Goal: Information Seeking & Learning: Learn about a topic

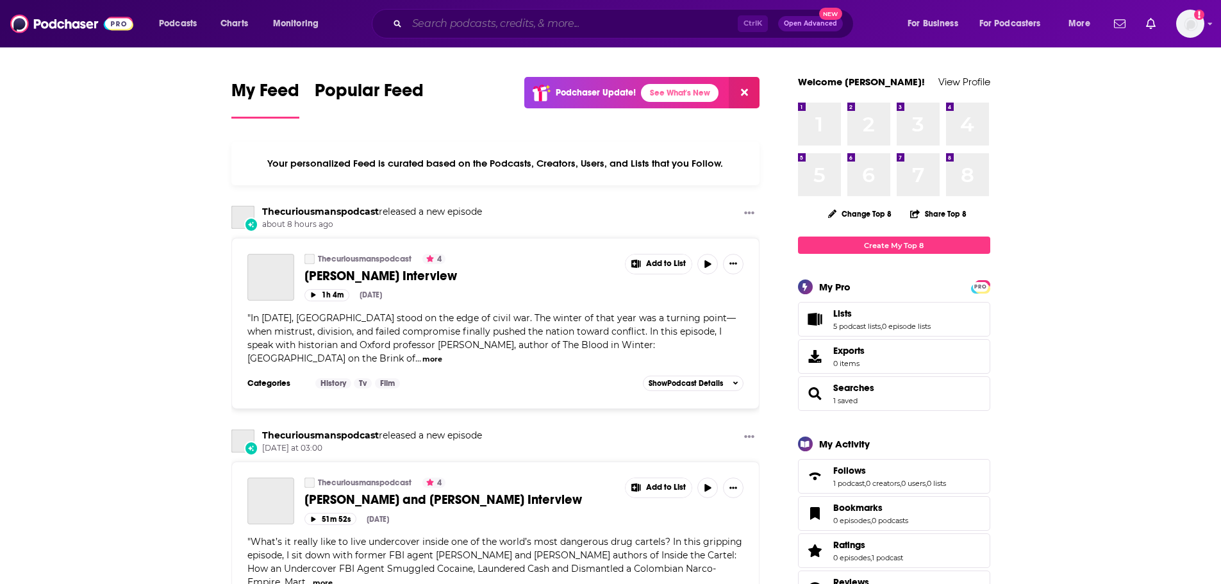
click at [648, 25] on input "Search podcasts, credits, & more..." at bounding box center [572, 23] width 331 height 21
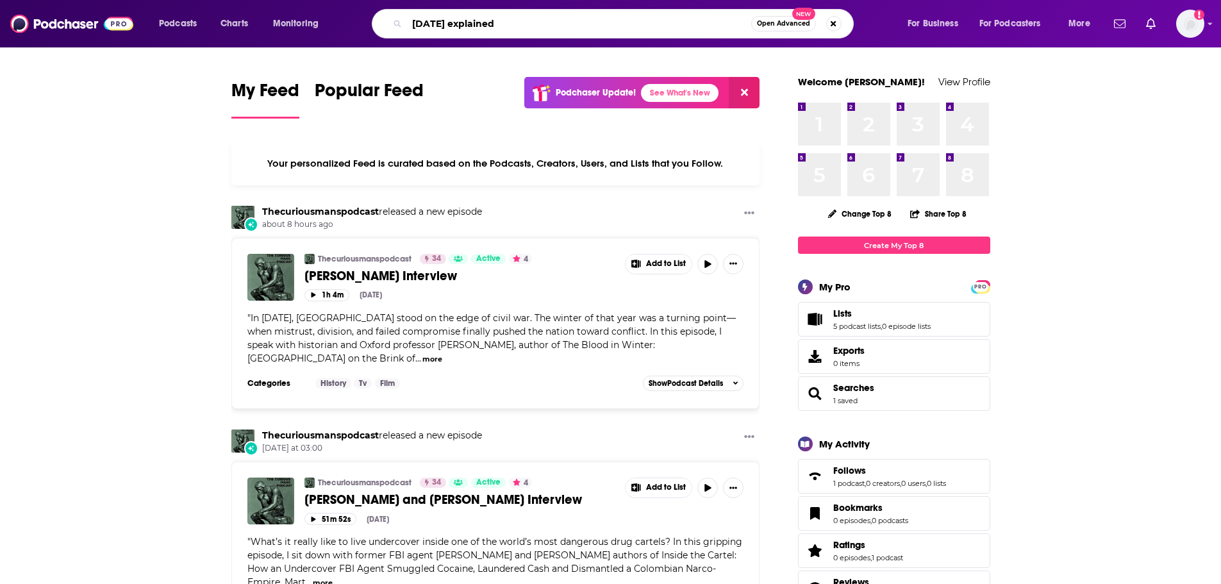
type input "[DATE] explained"
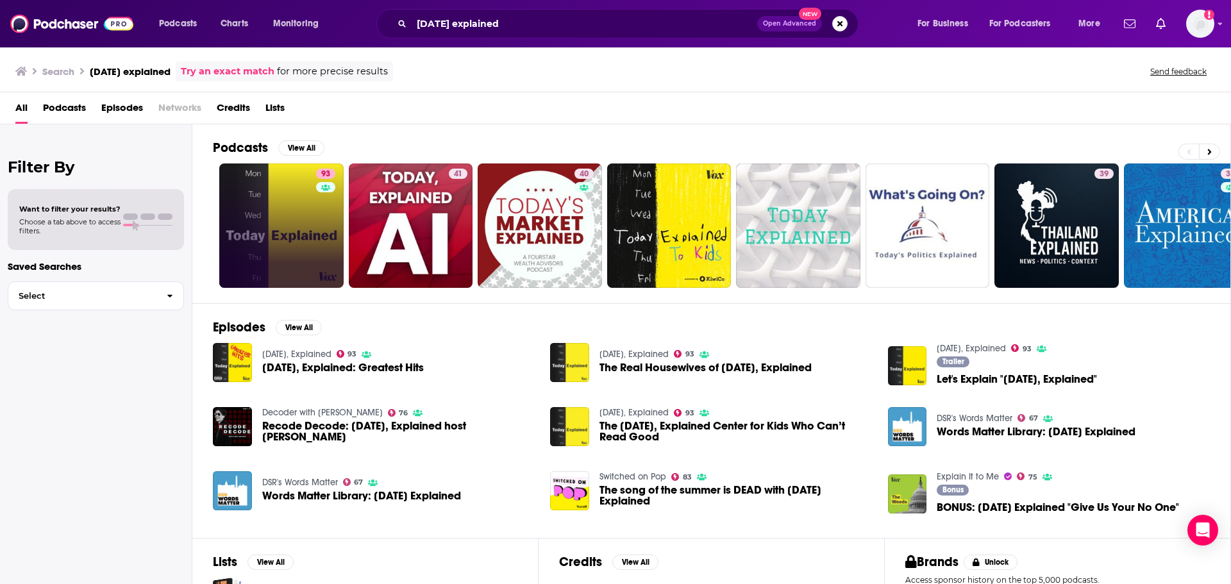
click at [271, 234] on link "93" at bounding box center [281, 225] width 124 height 124
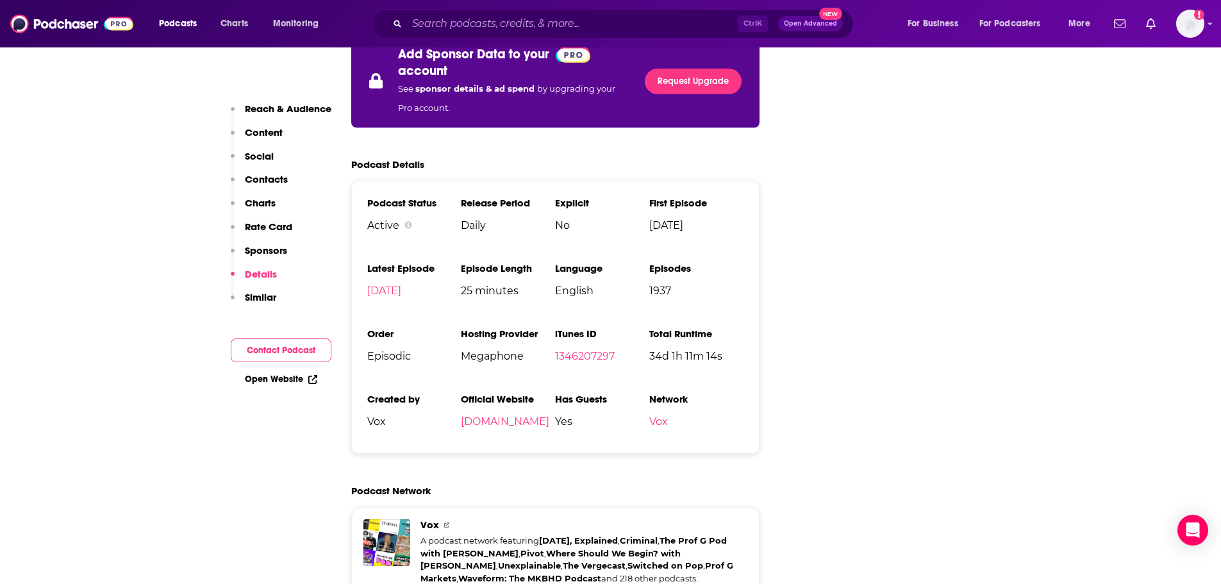
scroll to position [3077, 0]
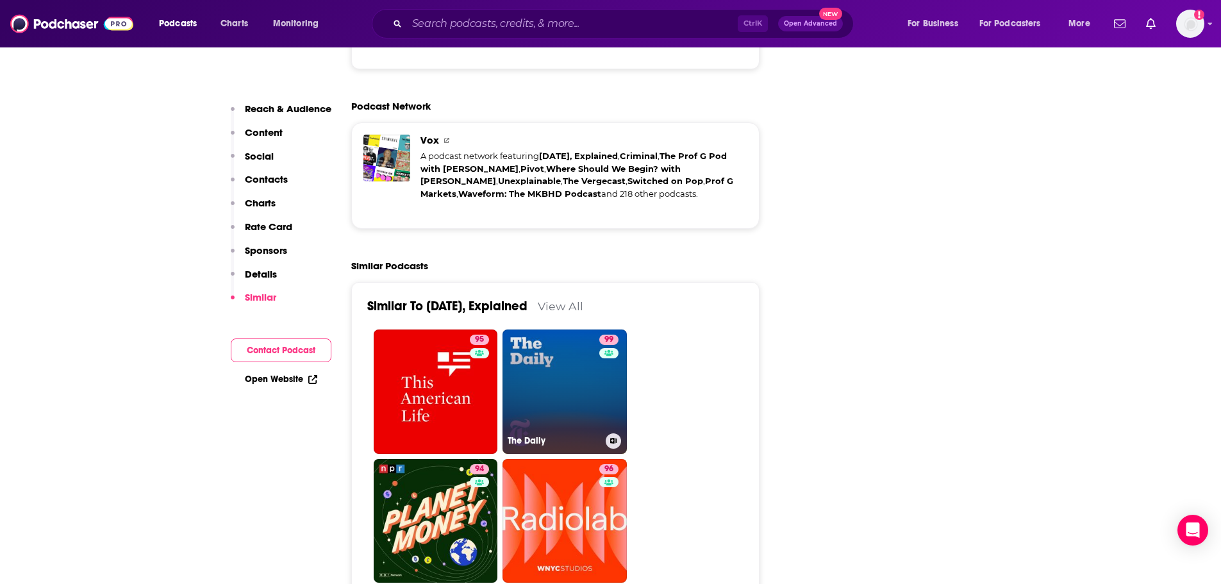
click at [588, 335] on link "99 The Daily" at bounding box center [565, 392] width 124 height 124
type input "[URL][DOMAIN_NAME]"
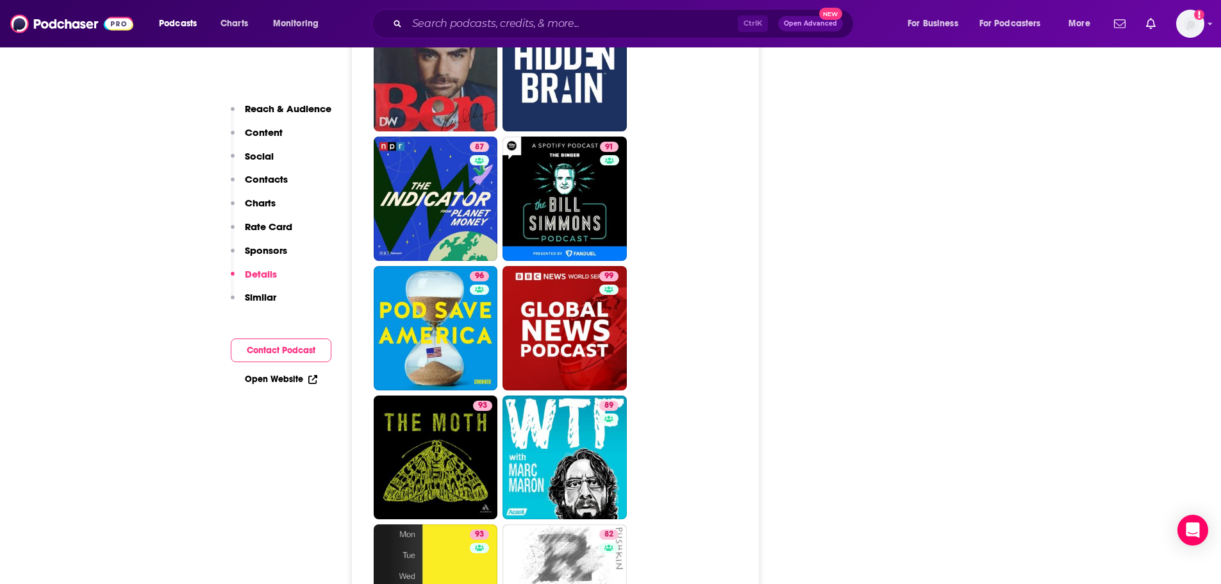
scroll to position [4616, 0]
